Goal: Register for event/course

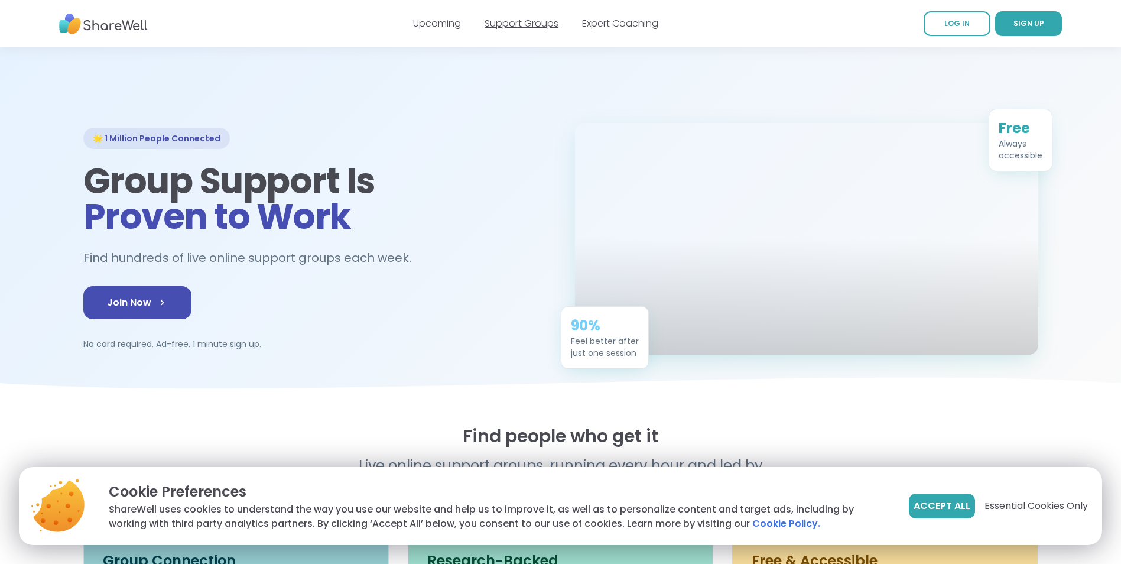
click at [533, 24] on link "Support Groups" at bounding box center [522, 24] width 74 height 14
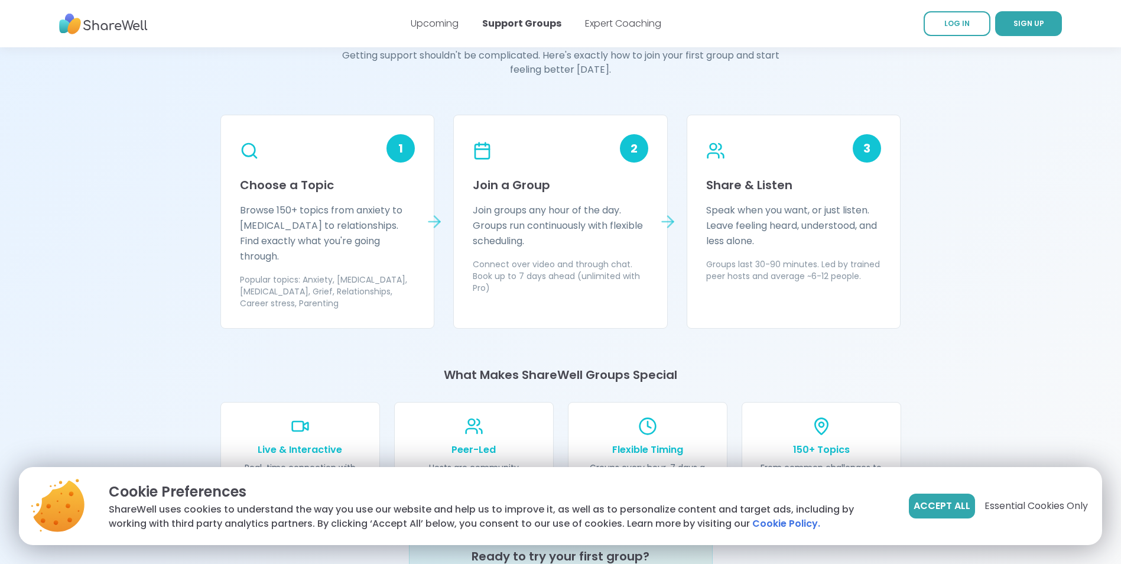
scroll to position [1005, 0]
click at [435, 221] on icon at bounding box center [434, 221] width 11 height 0
click at [329, 226] on p "Browse 150+ topics from anxiety to [MEDICAL_DATA] to relationships. Find exactl…" at bounding box center [328, 232] width 176 height 61
click at [247, 148] on icon at bounding box center [249, 150] width 21 height 21
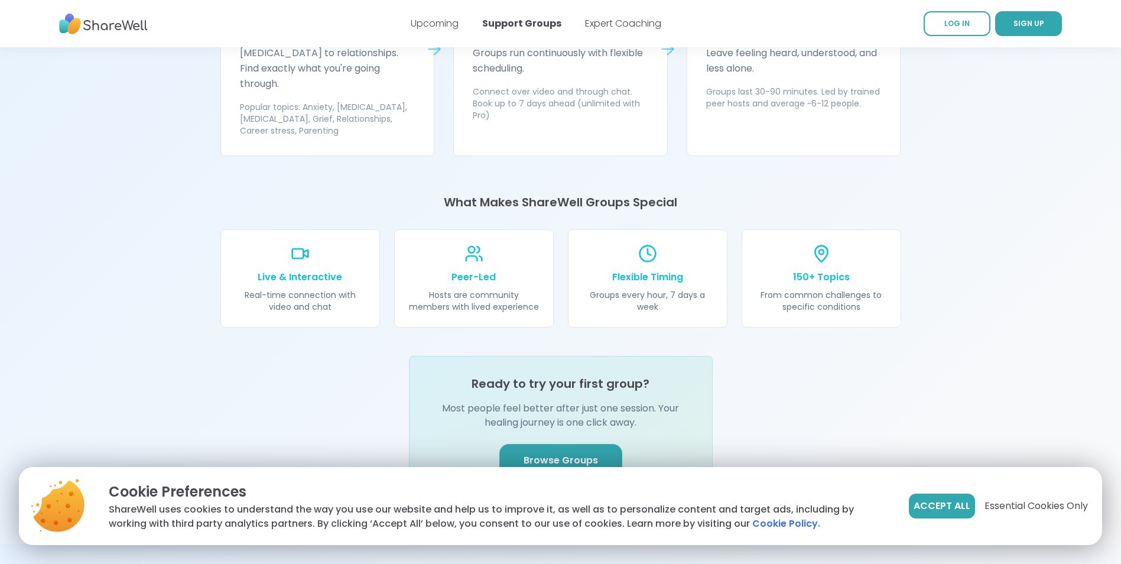
scroll to position [1182, 0]
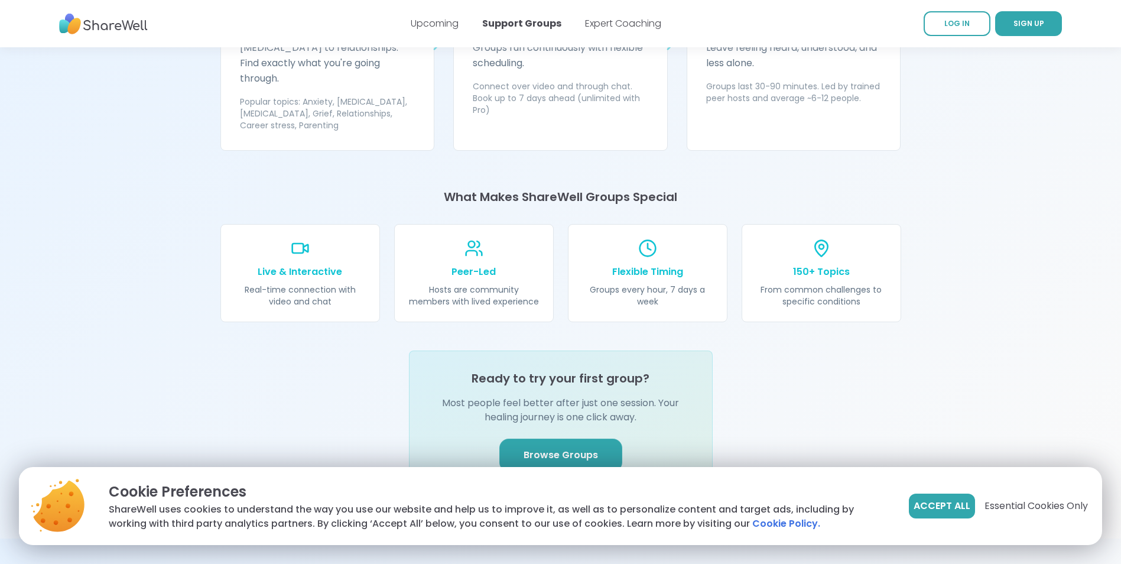
click at [544, 448] on span "Browse Groups" at bounding box center [561, 455] width 74 height 14
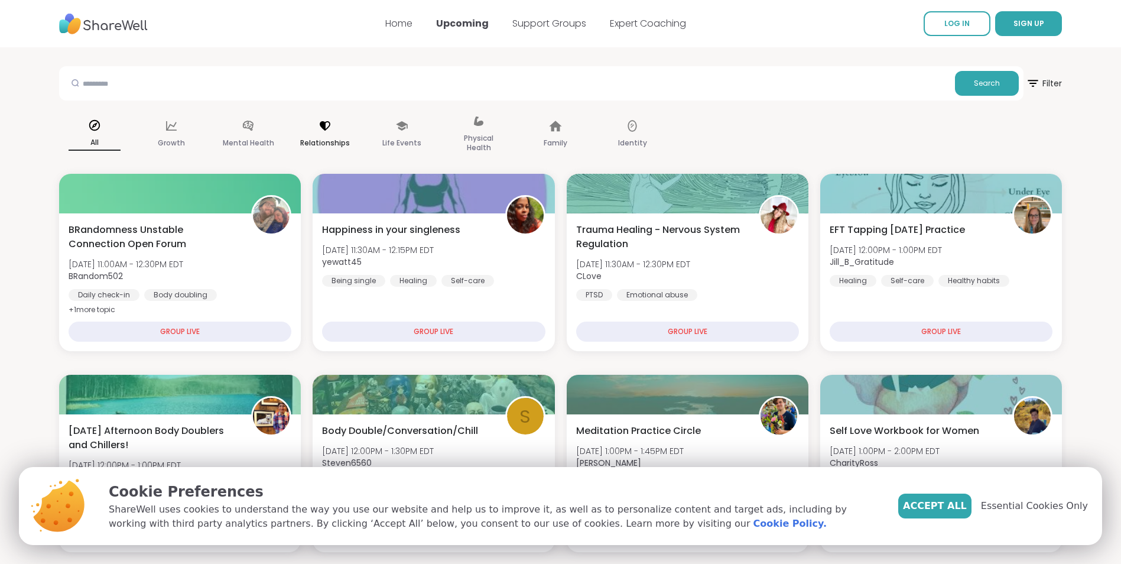
click at [324, 130] on icon at bounding box center [325, 125] width 13 height 13
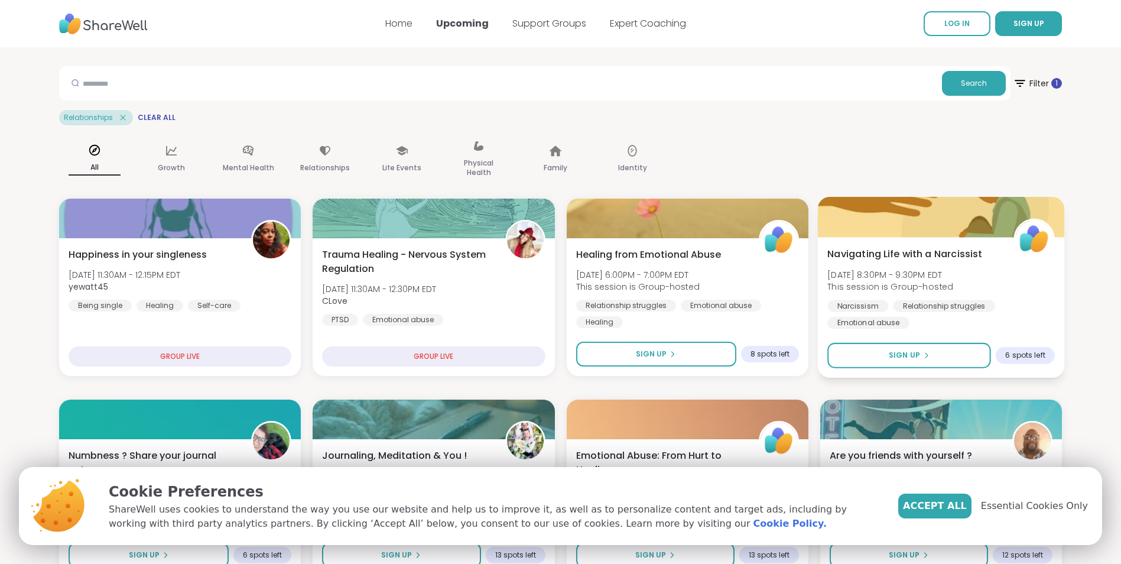
click at [918, 257] on span "Navigating Life with a Narcissist" at bounding box center [905, 254] width 155 height 14
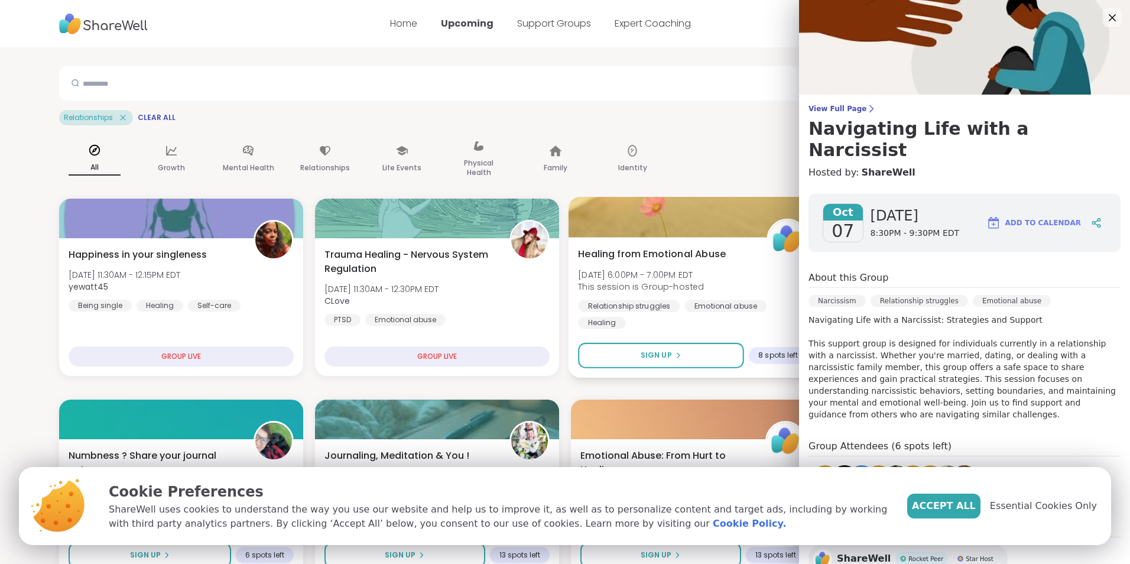
click at [667, 277] on span "Tue, Oct 07 | 6:00PM - 7:00PM EDT" at bounding box center [641, 274] width 126 height 12
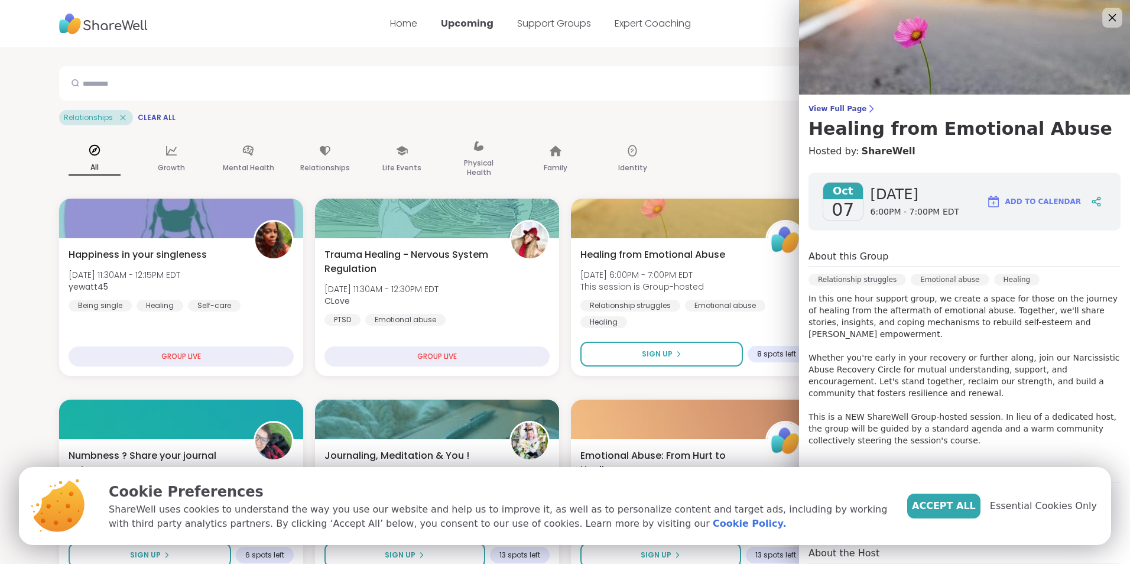
click at [1105, 21] on icon at bounding box center [1112, 17] width 15 height 15
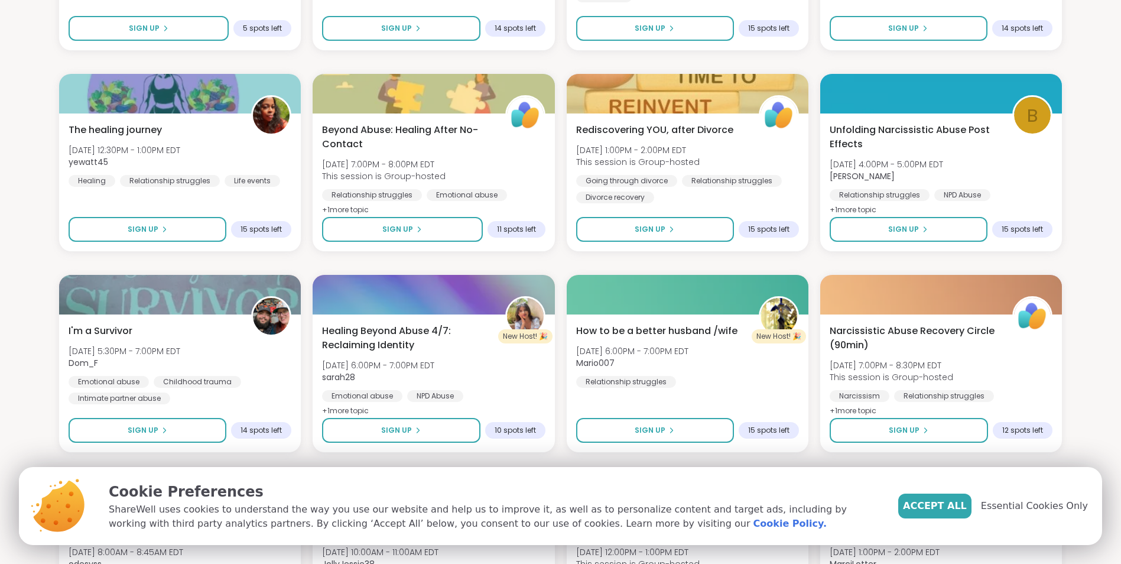
scroll to position [1182, 0]
